Goal: Transaction & Acquisition: Subscribe to service/newsletter

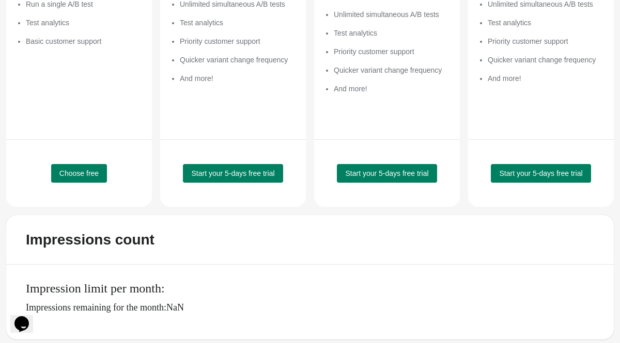
scroll to position [253, 0]
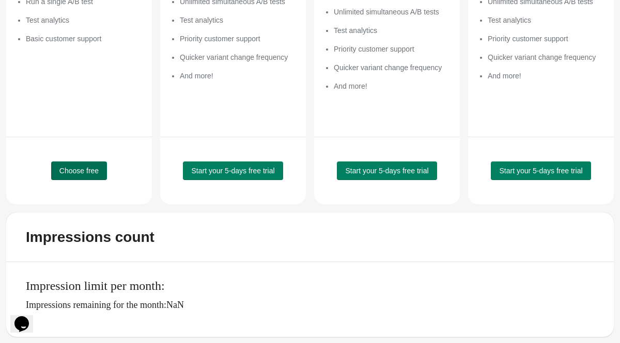
click at [86, 174] on span "Choose free" at bounding box center [78, 171] width 39 height 8
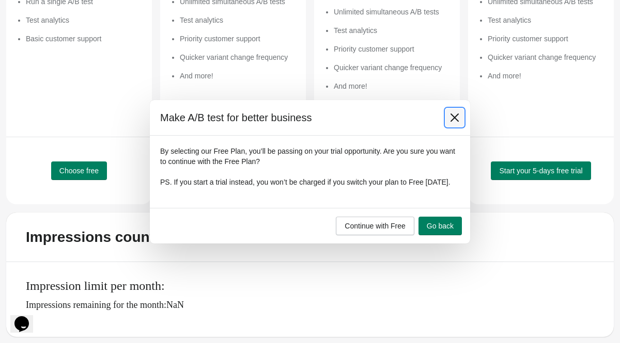
click at [453, 115] on icon at bounding box center [454, 118] width 10 height 10
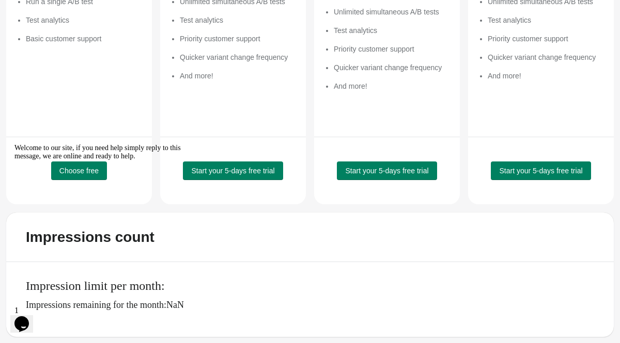
click at [92, 161] on div "Welcome to our site, if you need help simply reply to this message, we are onli…" at bounding box center [107, 152] width 186 height 17
click at [242, 173] on span "Start your 5-days free trial" at bounding box center [232, 171] width 83 height 8
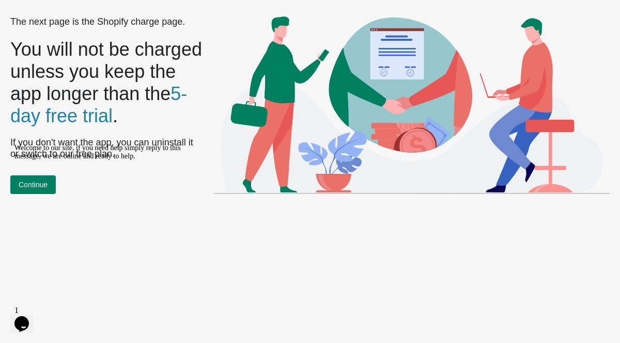
click at [41, 161] on div "Welcome to our site, if you need help simply reply to this message, we are onli…" at bounding box center [107, 152] width 186 height 17
click at [27, 161] on div "Welcome to our site, if you need help simply reply to this message, we are onli…" at bounding box center [107, 152] width 186 height 17
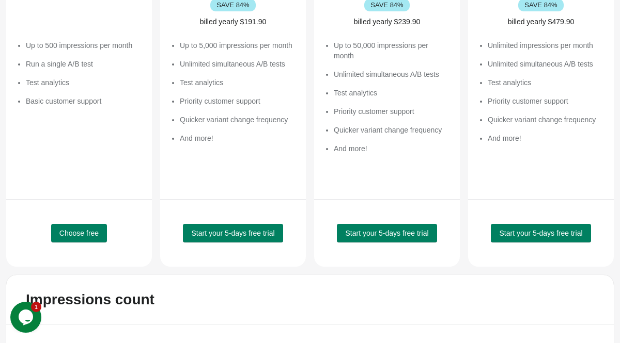
scroll to position [194, 0]
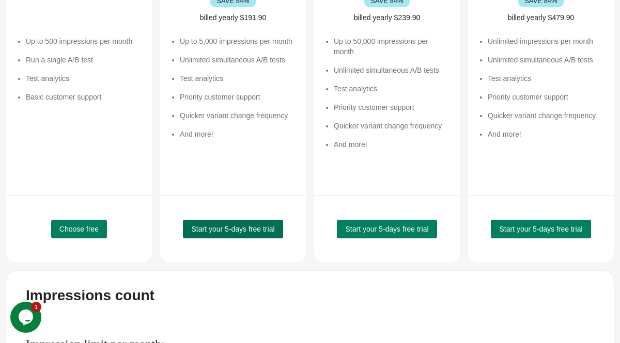
click at [242, 231] on span "Start your 5-days free trial" at bounding box center [232, 229] width 83 height 8
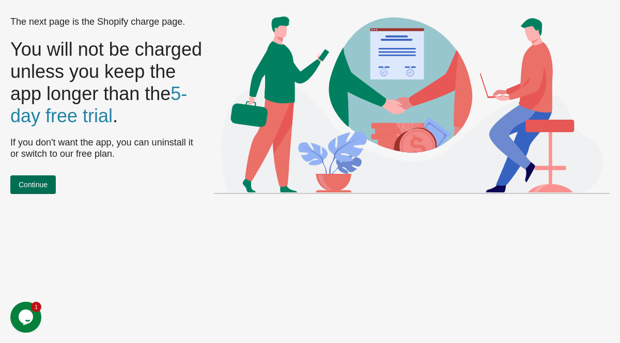
click at [17, 185] on button "Continue" at bounding box center [32, 185] width 45 height 19
